Goal: Information Seeking & Learning: Find specific fact

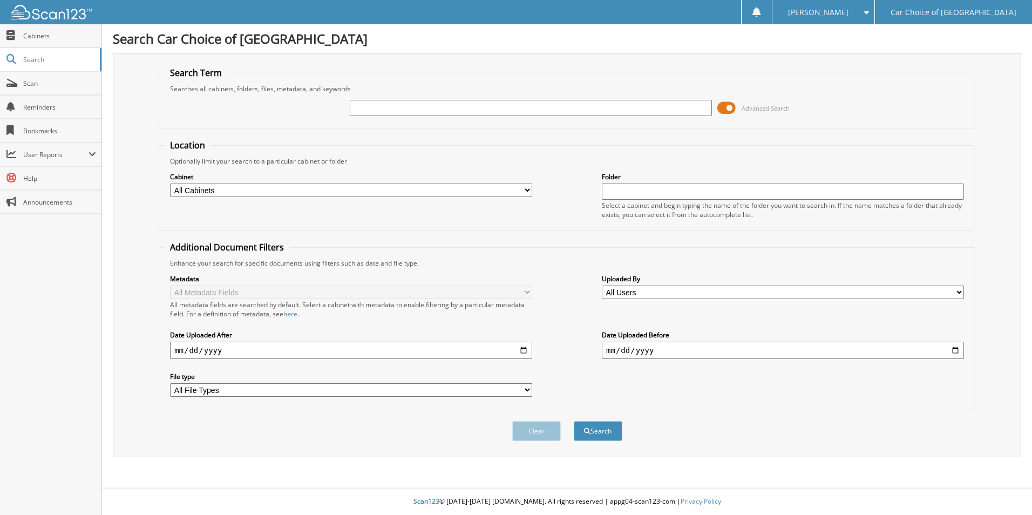
click at [403, 106] on input "text" at bounding box center [531, 108] width 362 height 16
type input "[PERSON_NAME]"
click at [607, 438] on button "Search" at bounding box center [598, 431] width 49 height 20
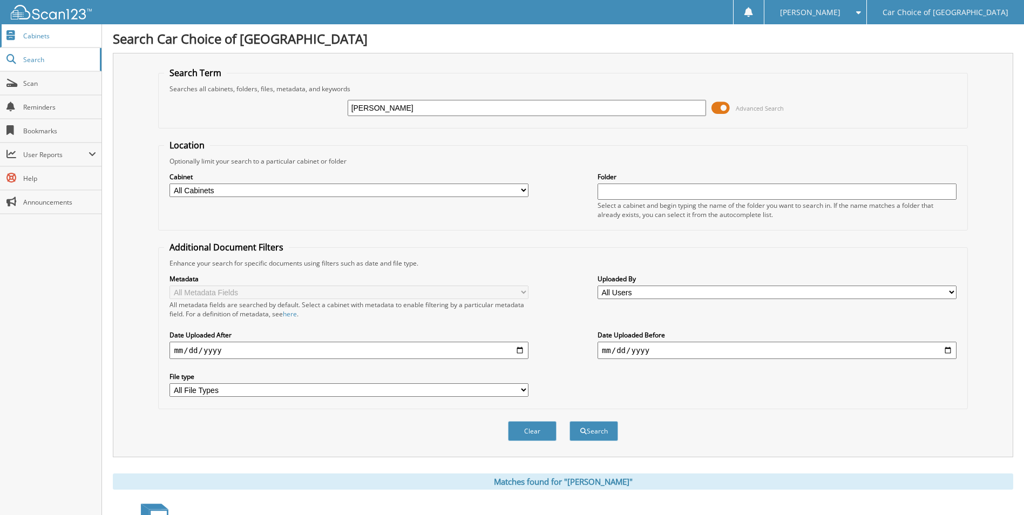
click at [46, 41] on link "Cabinets" at bounding box center [50, 35] width 101 height 23
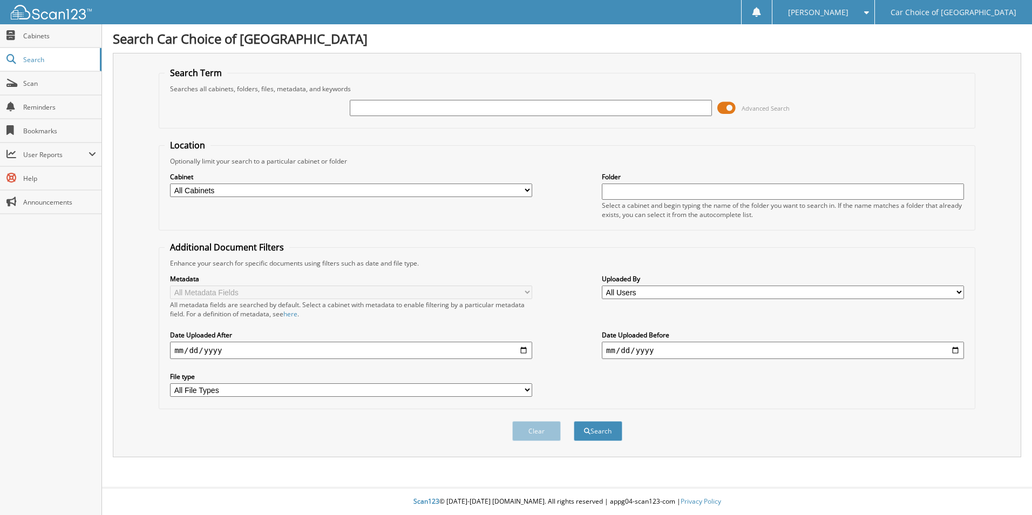
click at [574, 421] on button "Search" at bounding box center [598, 431] width 49 height 20
type input "RONNIE JACKSON TAMMY JACKSON"
click at [603, 439] on button "Search" at bounding box center [598, 431] width 49 height 20
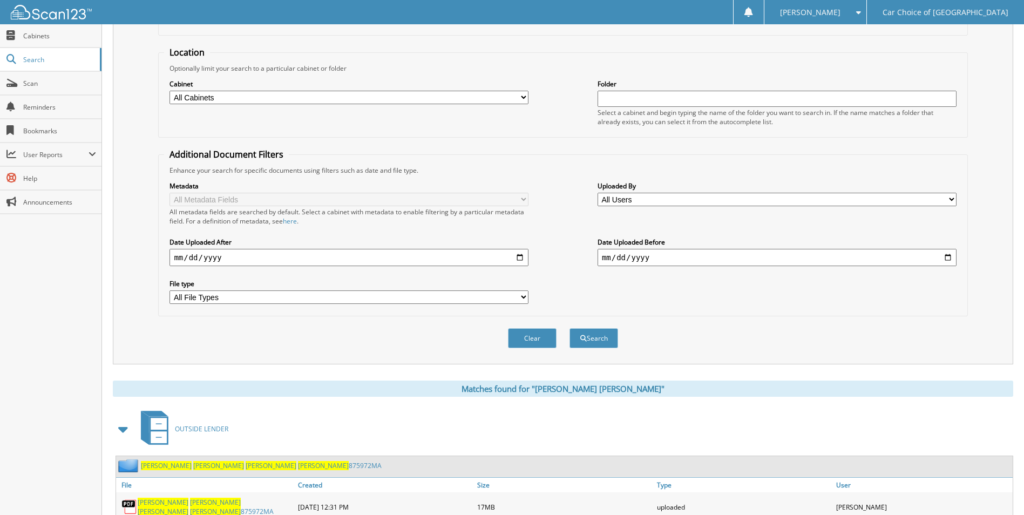
scroll to position [148, 0]
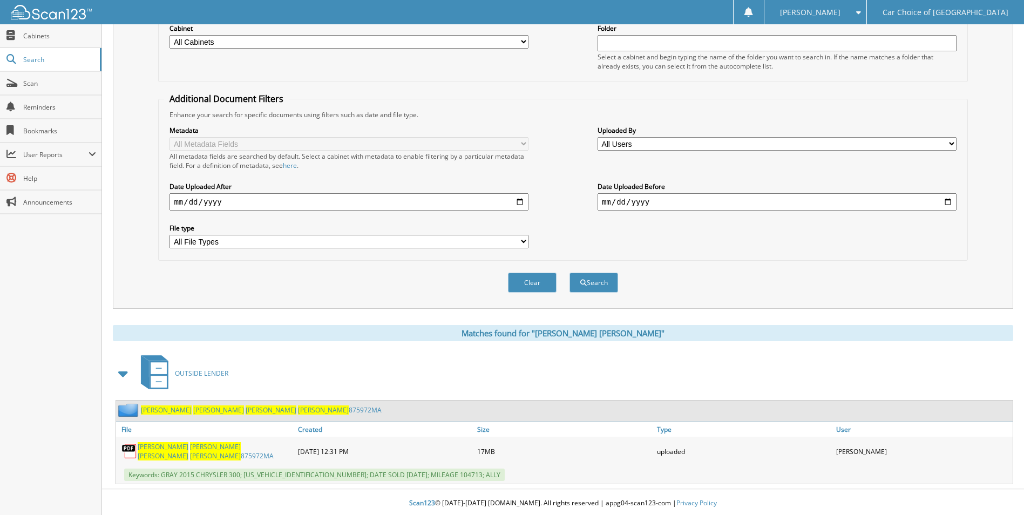
click at [224, 452] on span "JACKSON" at bounding box center [215, 455] width 51 height 9
